Goal: Task Accomplishment & Management: Manage account settings

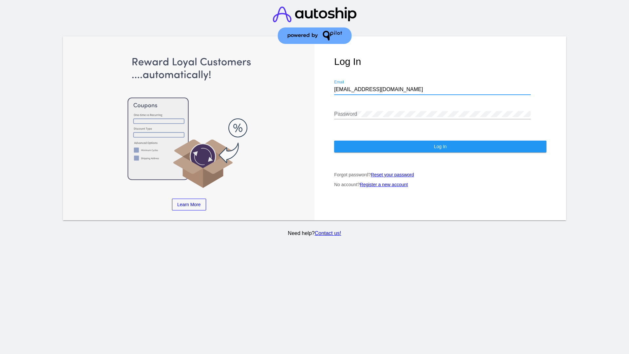
type input "jr@patternsinthecloud.com"
click at [440, 147] on span "Log In" at bounding box center [440, 146] width 13 height 5
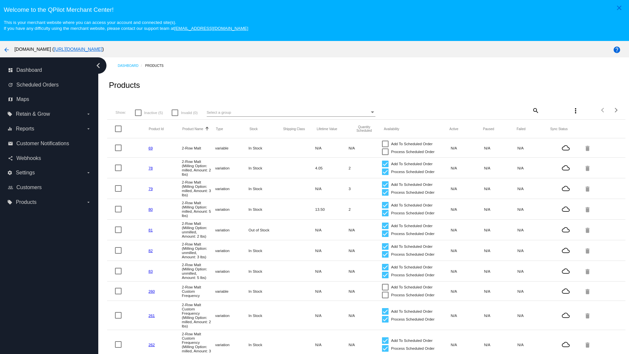
click at [149, 112] on span "Inactive (5)" at bounding box center [153, 113] width 19 height 8
click at [138, 116] on input "Inactive (5)" at bounding box center [138, 116] width 0 height 0
checkbox input "true"
click at [535, 110] on mat-icon "search" at bounding box center [536, 110] width 8 height 10
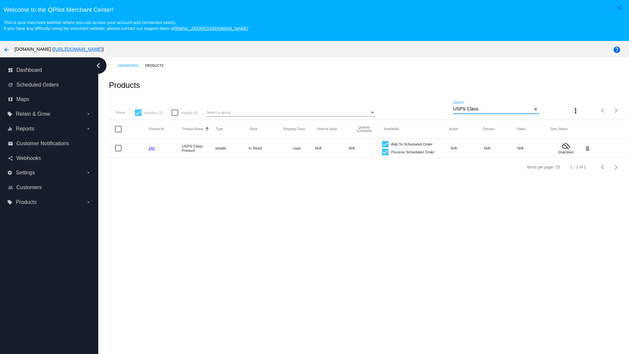
type input "Variable Enable"
